Goal: Check status

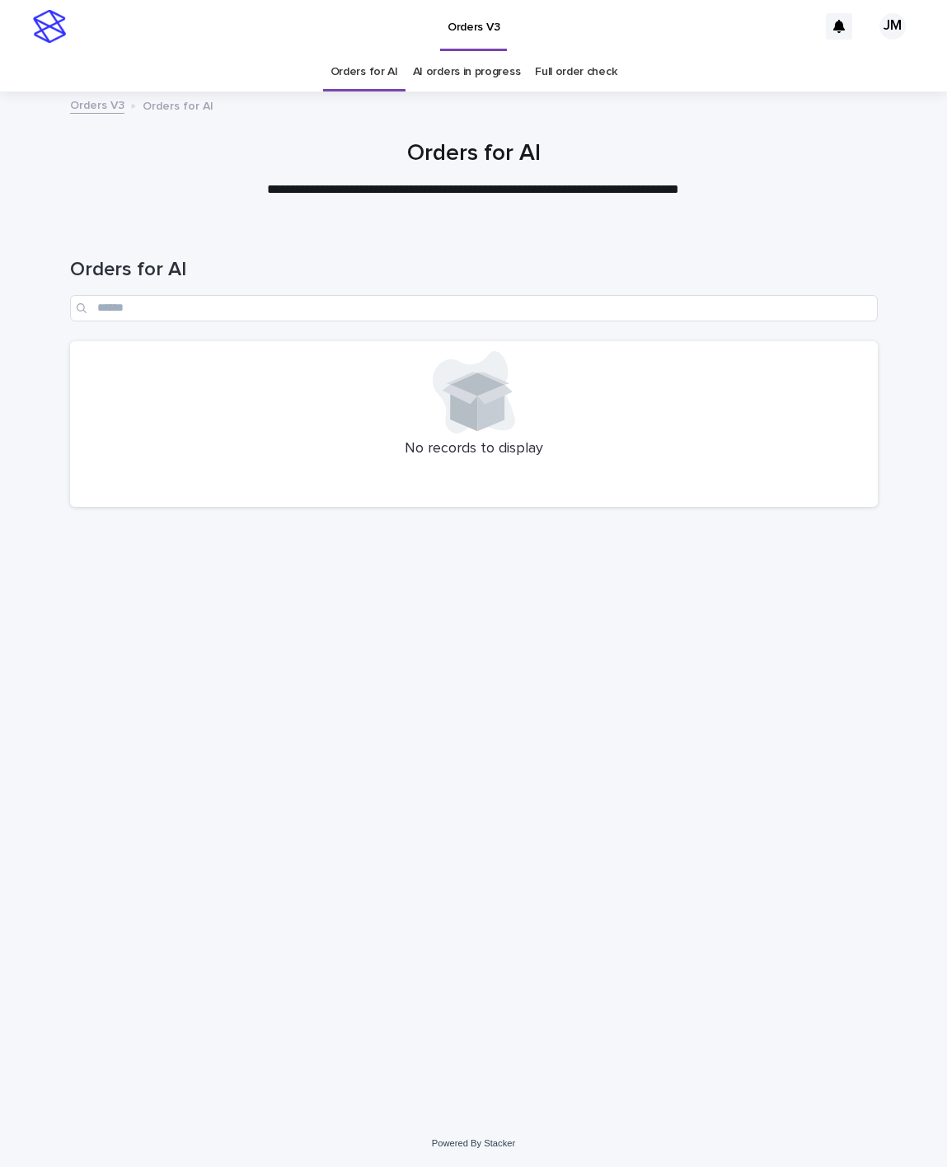
click at [453, 84] on link "AI orders in progress" at bounding box center [467, 72] width 108 height 39
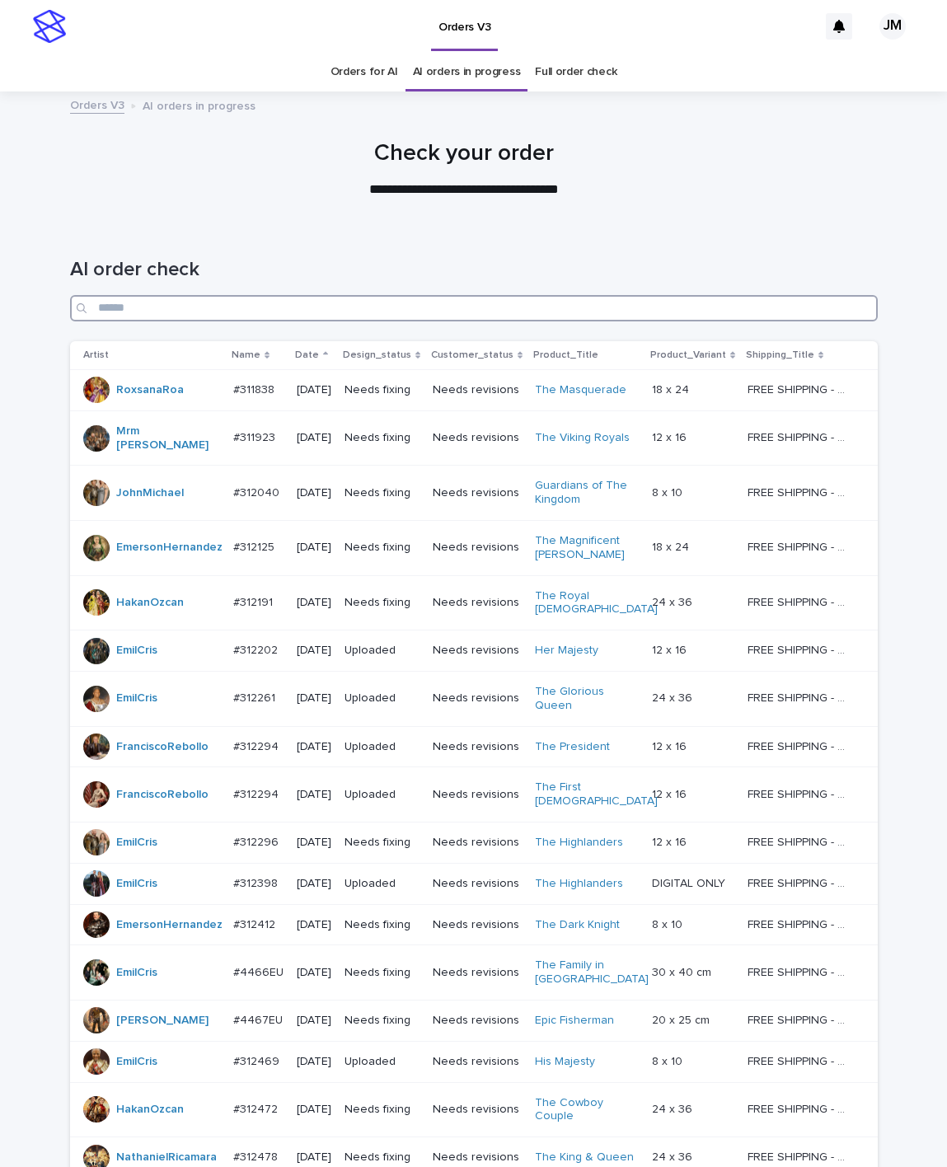
click at [550, 314] on input "Search" at bounding box center [474, 308] width 808 height 26
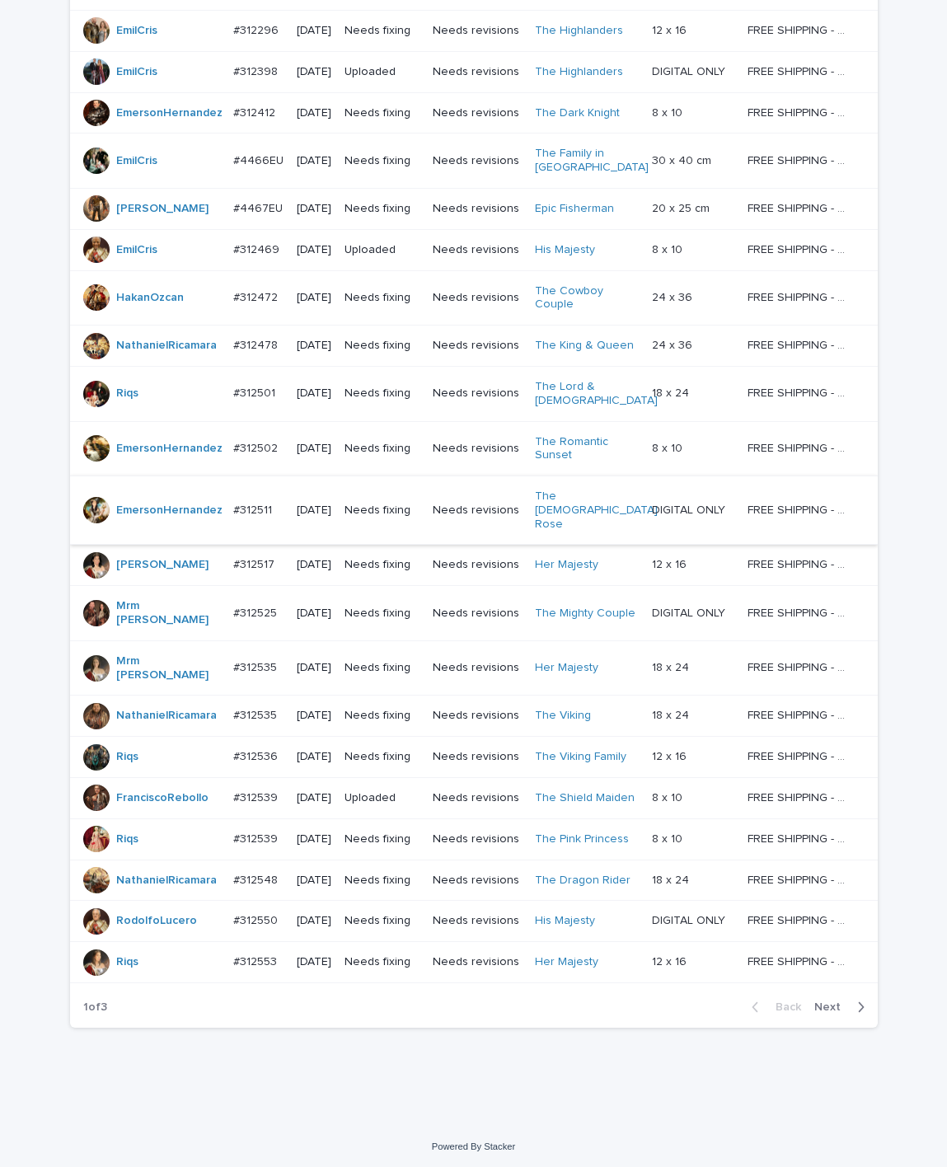
scroll to position [303, 0]
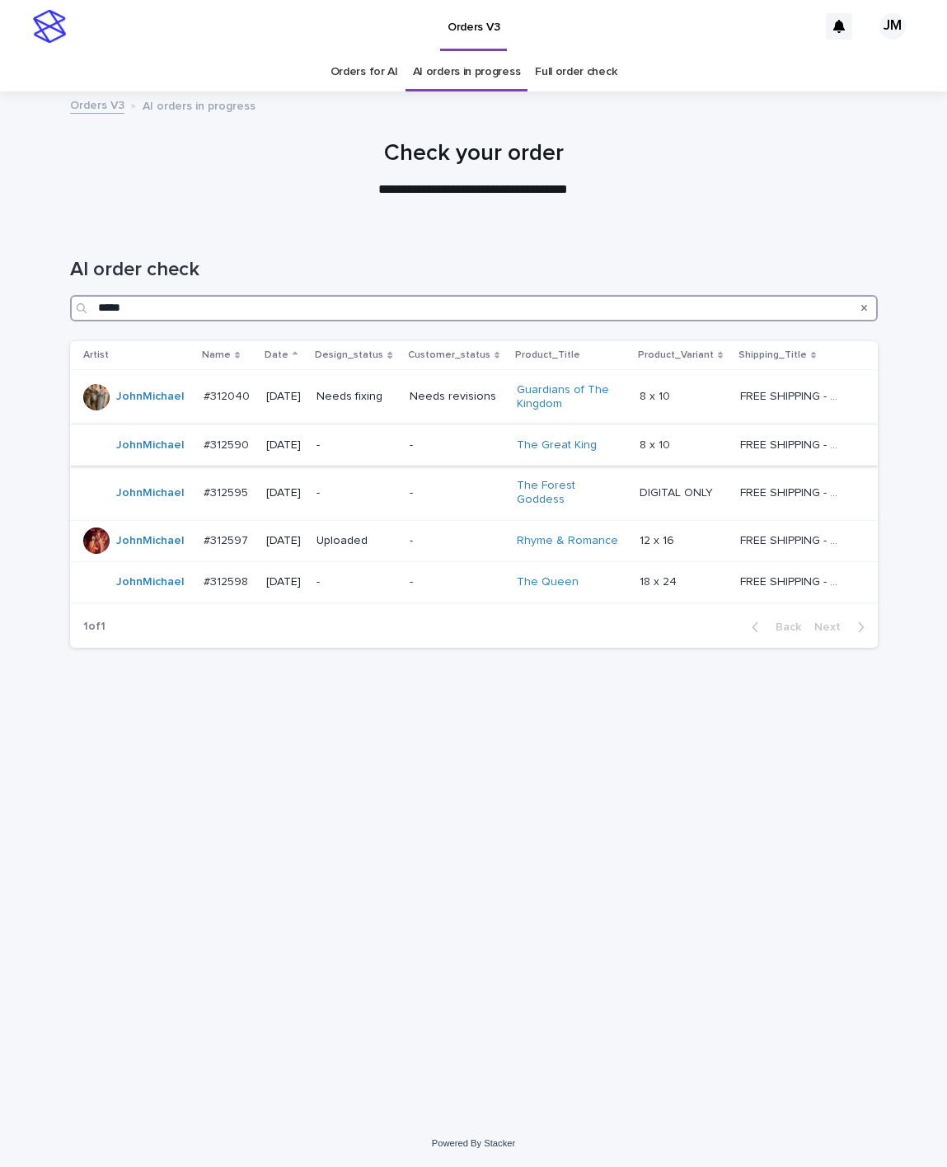
type input "*****"
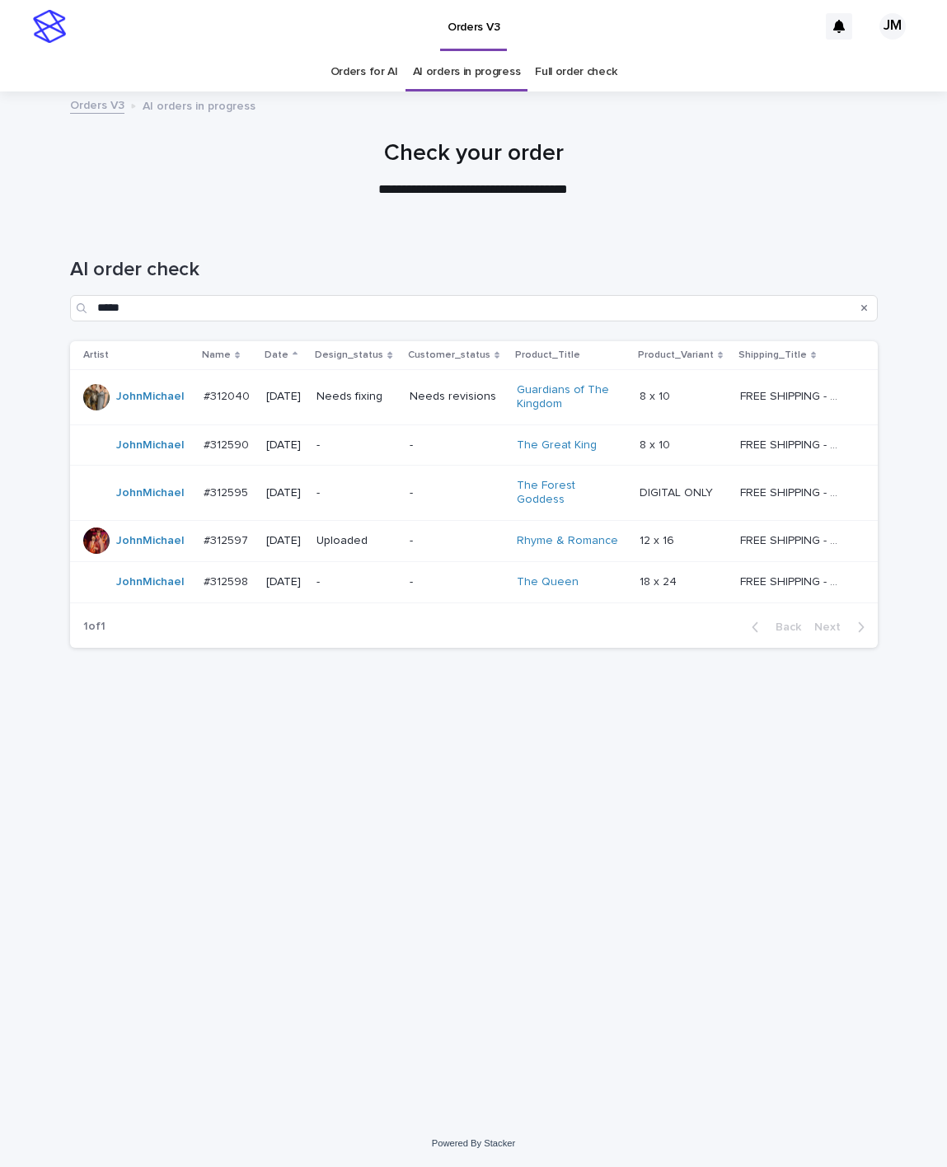
click at [396, 448] on p "-" at bounding box center [356, 446] width 79 height 14
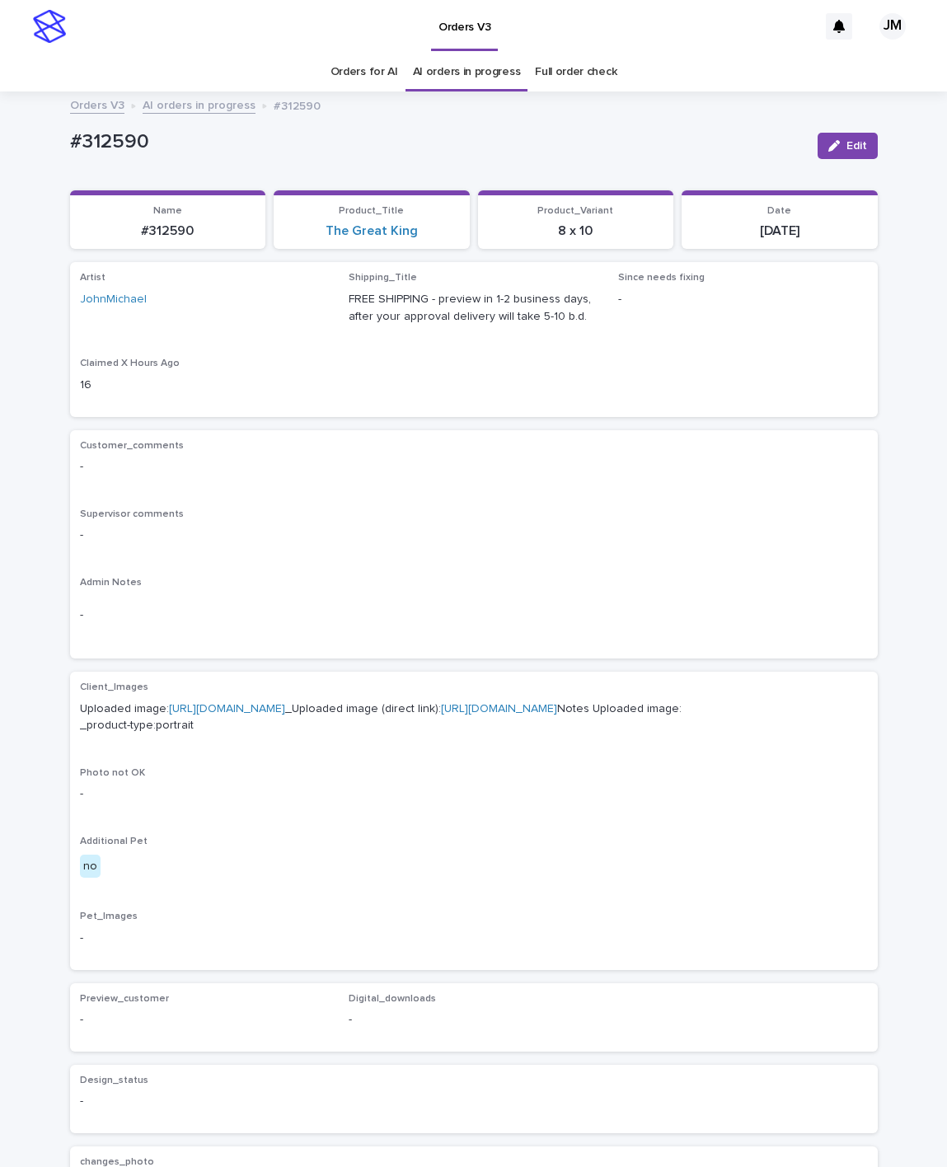
click at [441, 715] on link "[URL][DOMAIN_NAME]" at bounding box center [499, 709] width 116 height 12
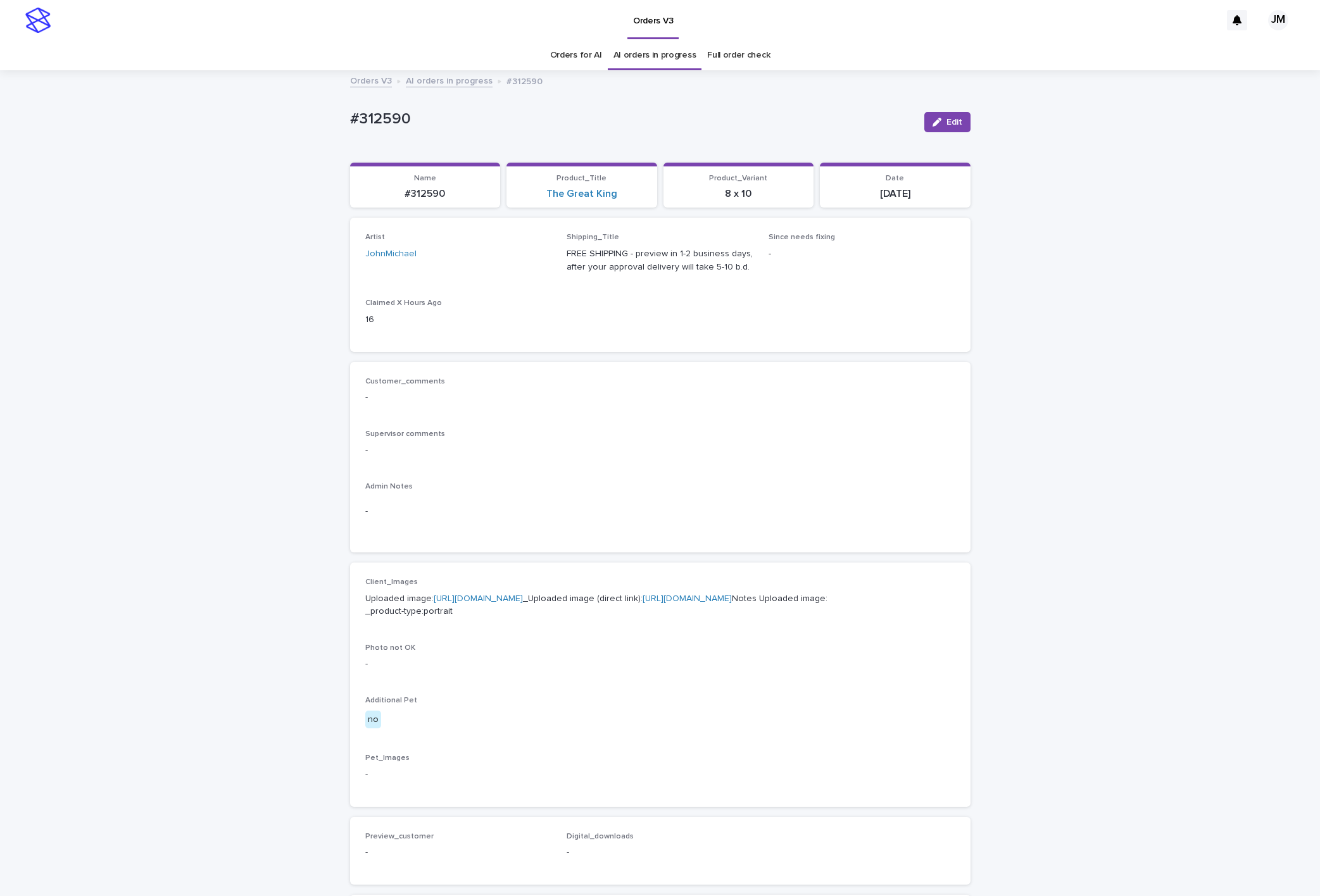
click at [726, 35] on div "Orders V3" at bounding box center [638, 20] width 1163 height 41
